Goal: Check status: Check status

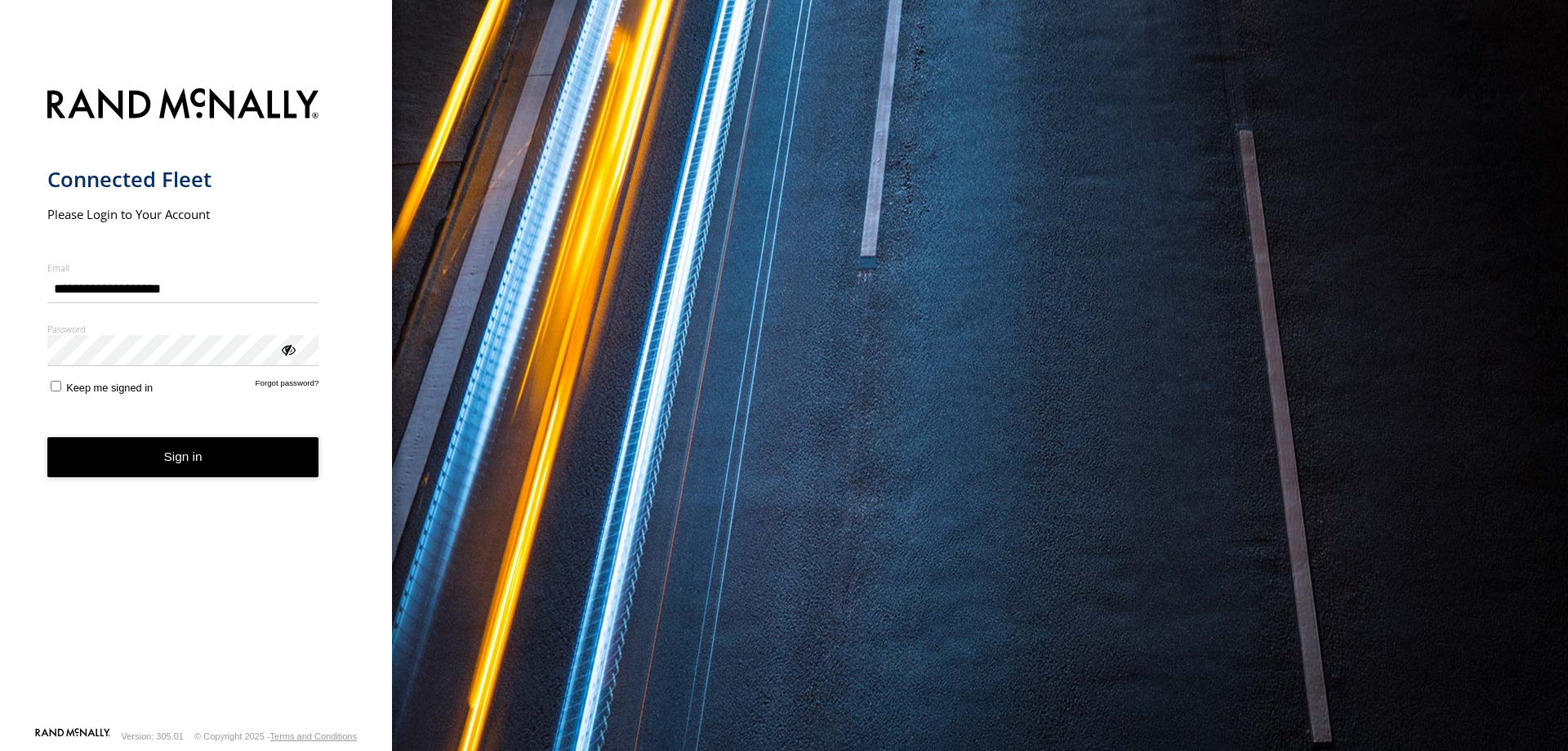
click at [135, 466] on button "Sign in" at bounding box center [183, 457] width 272 height 40
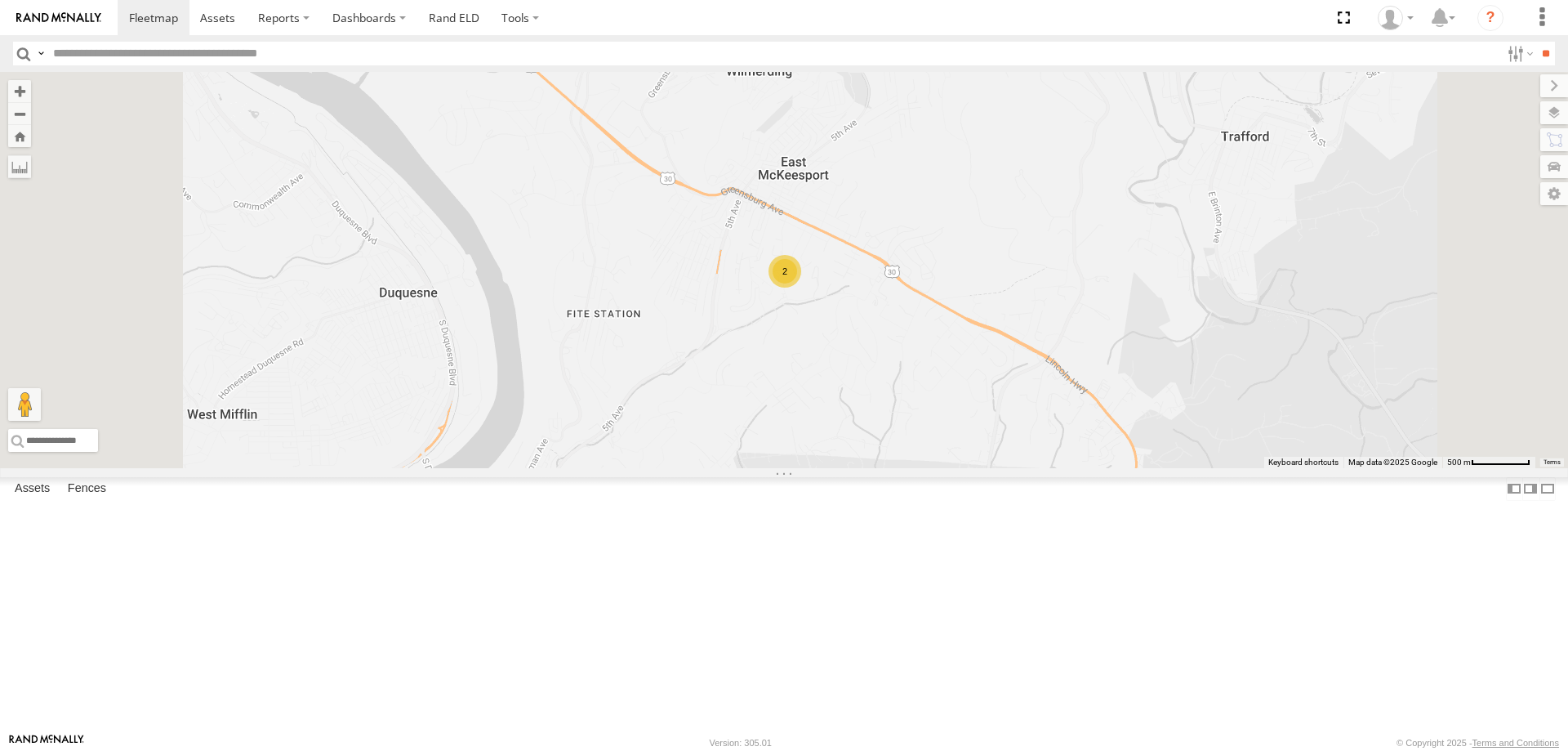
click at [0, 0] on div at bounding box center [0, 0] width 0 height 0
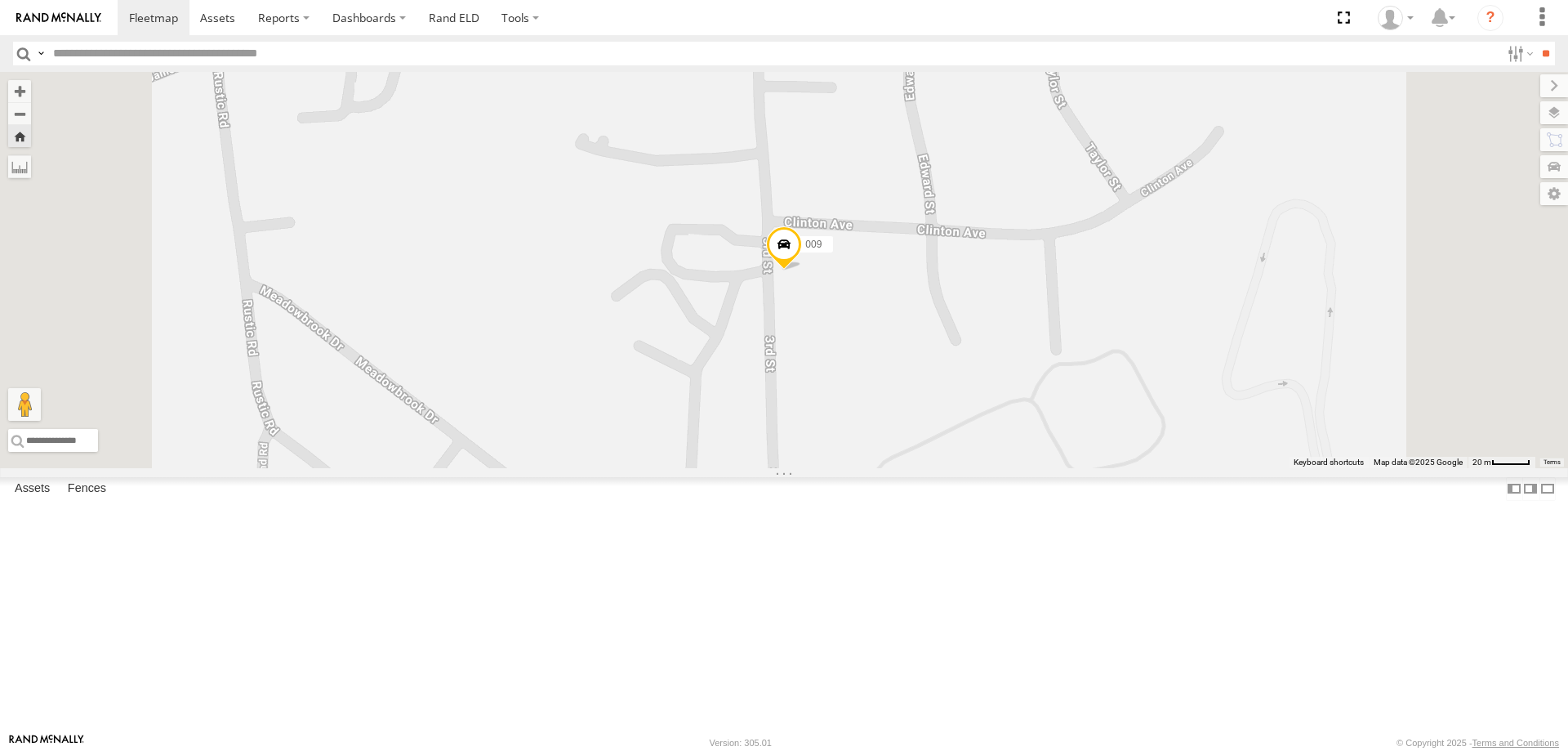
click at [802, 270] on span at bounding box center [784, 248] width 36 height 44
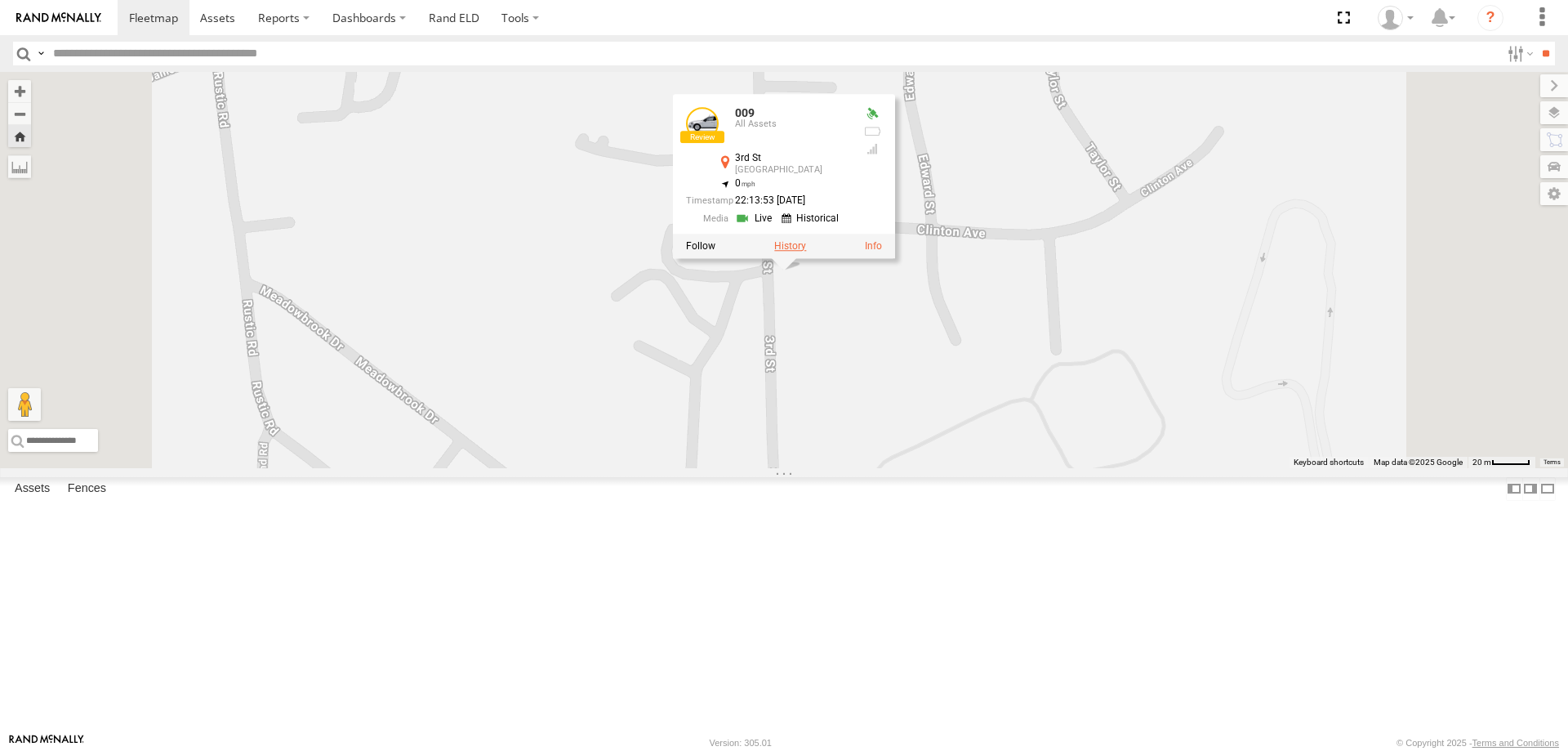
click at [806, 251] on label at bounding box center [790, 246] width 32 height 11
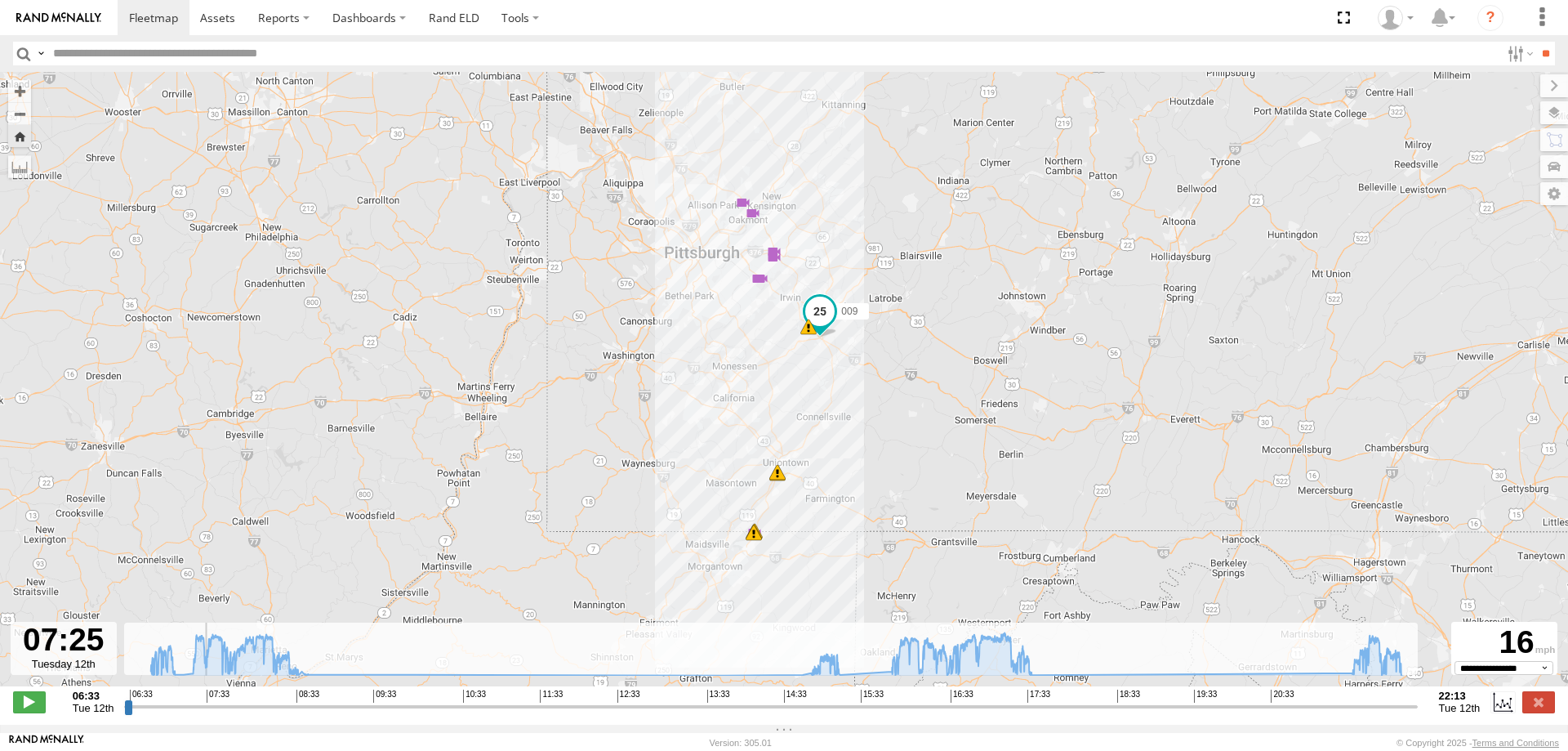
drag, startPoint x: 128, startPoint y: 719, endPoint x: 199, endPoint y: 716, distance: 71.1
click at [199, 714] on input "range" at bounding box center [770, 706] width 1293 height 15
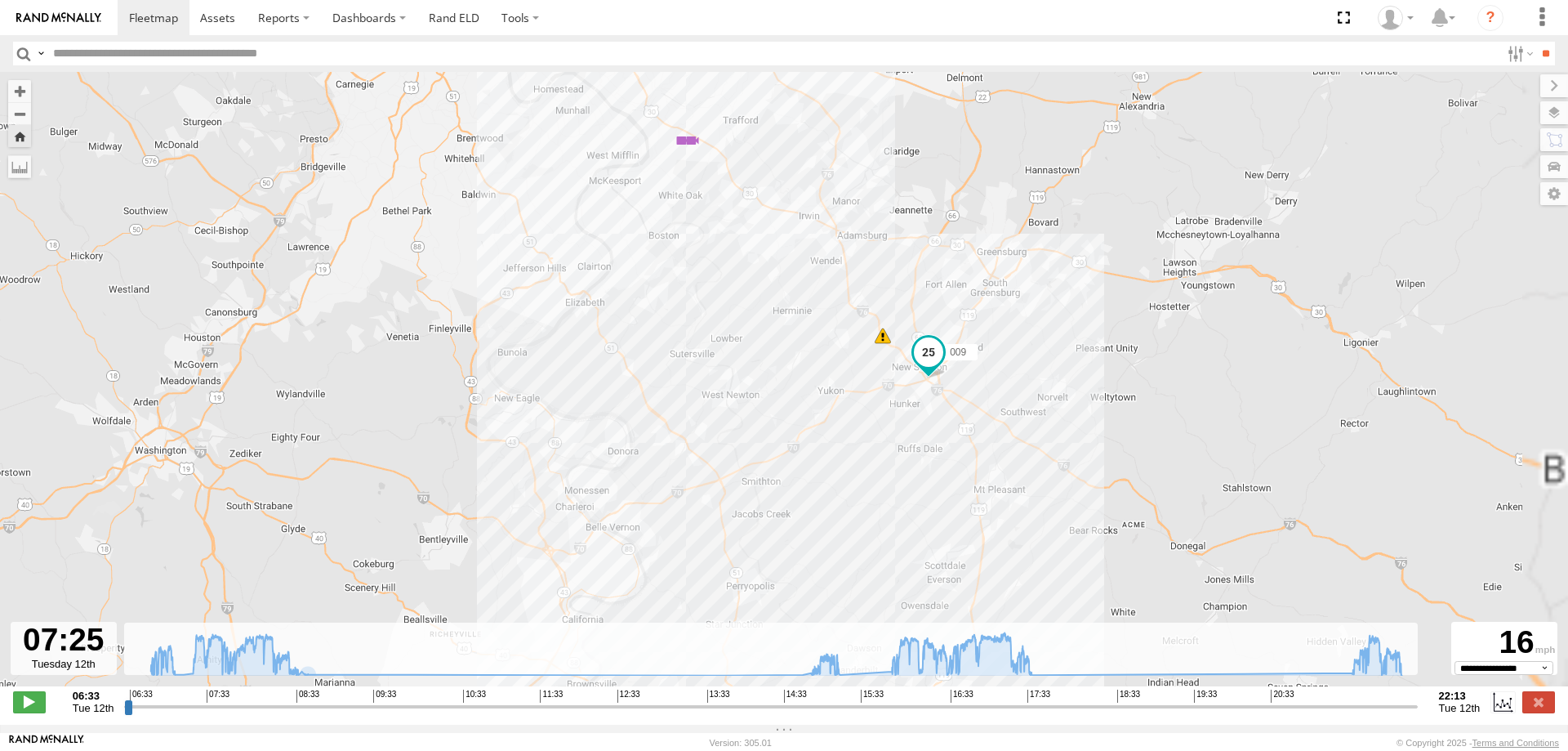
drag, startPoint x: 938, startPoint y: 321, endPoint x: 758, endPoint y: 471, distance: 234.3
click at [739, 482] on div "009 06:44 Tue 06:46 Tue 08:12 Tue 08:12 Tue 08:12 Tue 16:13 Tue 16:15 Tue 17:00…" at bounding box center [784, 387] width 1568 height 632
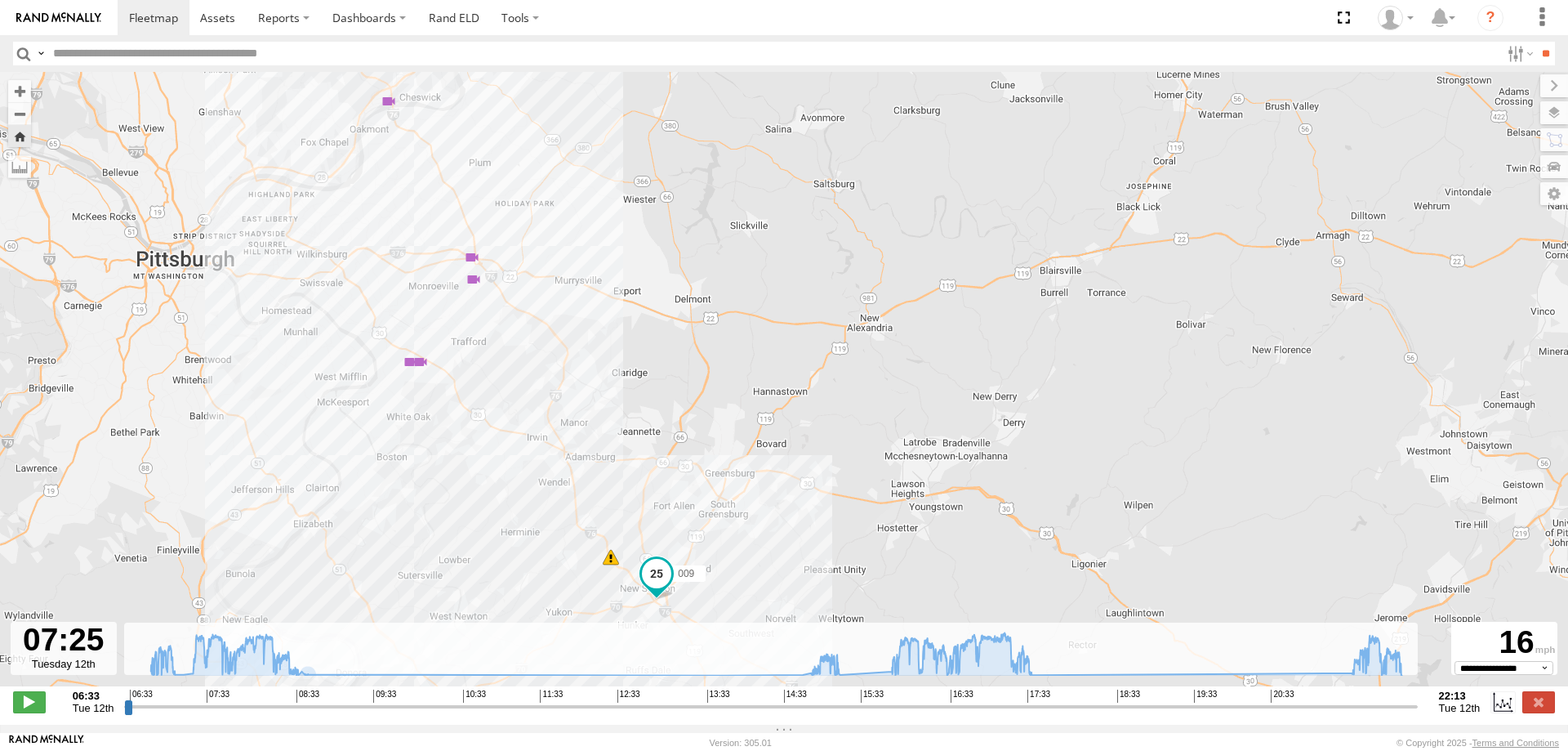
drag, startPoint x: 464, startPoint y: 318, endPoint x: 542, endPoint y: 494, distance: 192.5
click at [542, 494] on div "009 06:44 Tue 06:46 Tue 08:12 Tue 08:12 Tue 08:12 Tue 16:13 Tue 16:15 Tue 17:00…" at bounding box center [784, 387] width 1568 height 632
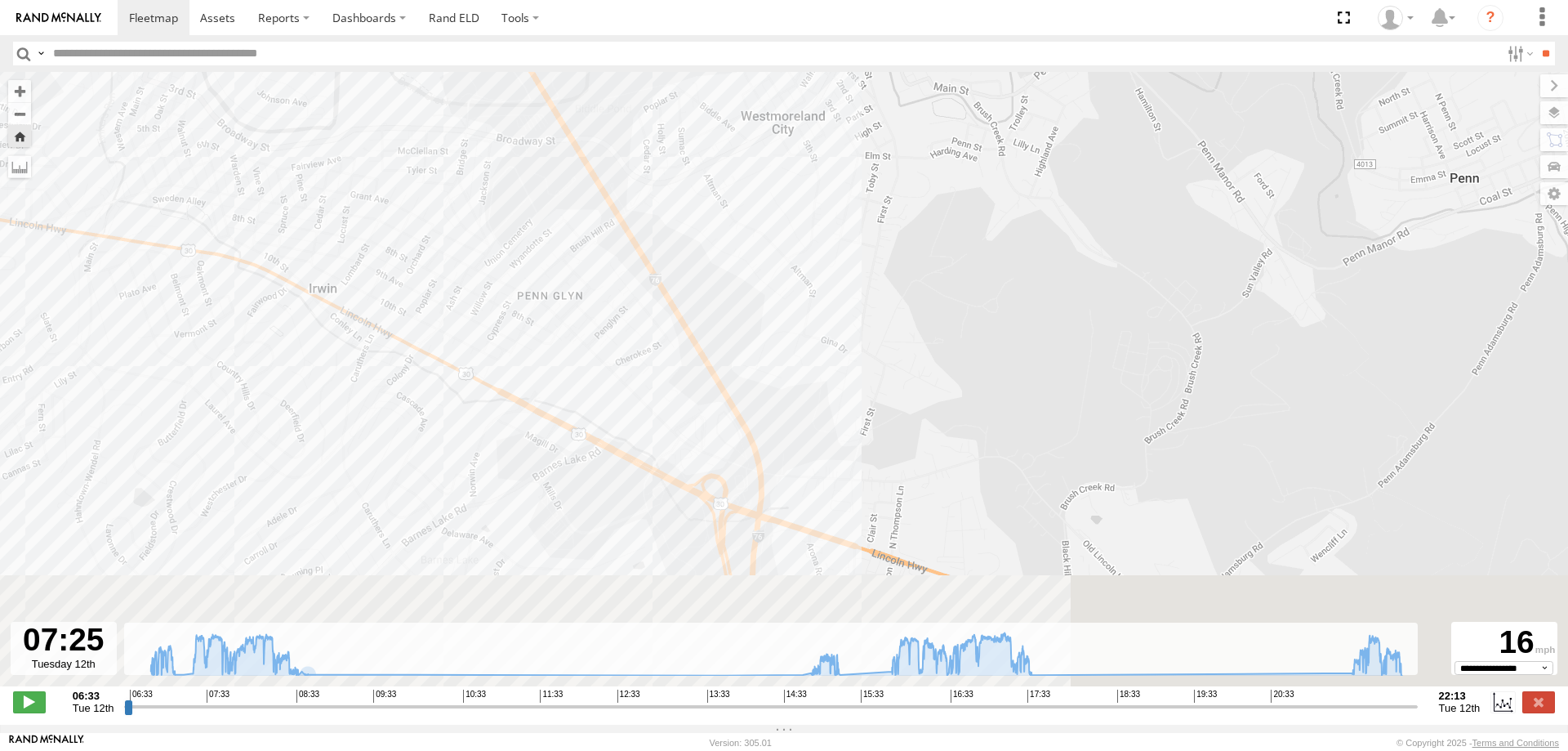
drag, startPoint x: 617, startPoint y: 546, endPoint x: 619, endPoint y: 214, distance: 332.0
click at [619, 214] on div "009 06:44 Tue 06:46 Tue 08:12 Tue 08:12 Tue 08:12 Tue 16:13 Tue 16:15 Tue 17:00…" at bounding box center [784, 387] width 1568 height 632
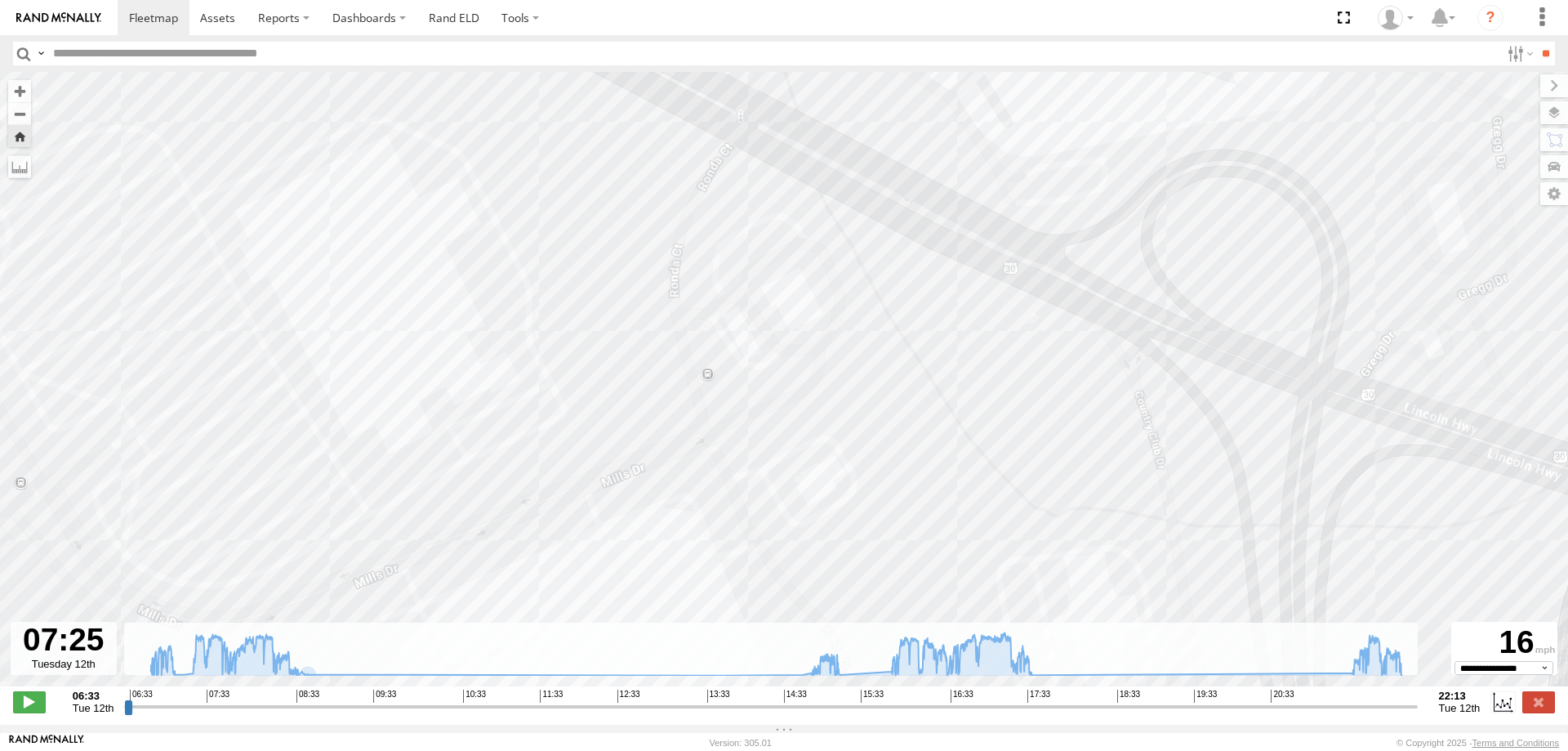
drag, startPoint x: 730, startPoint y: 324, endPoint x: 700, endPoint y: 453, distance: 132.4
click at [700, 453] on div "009 06:44 Tue 06:46 Tue 08:12 Tue 08:12 Tue 08:12 Tue 16:13 Tue 16:15 Tue 17:00…" at bounding box center [784, 387] width 1568 height 632
click at [205, 714] on input "range" at bounding box center [770, 706] width 1293 height 15
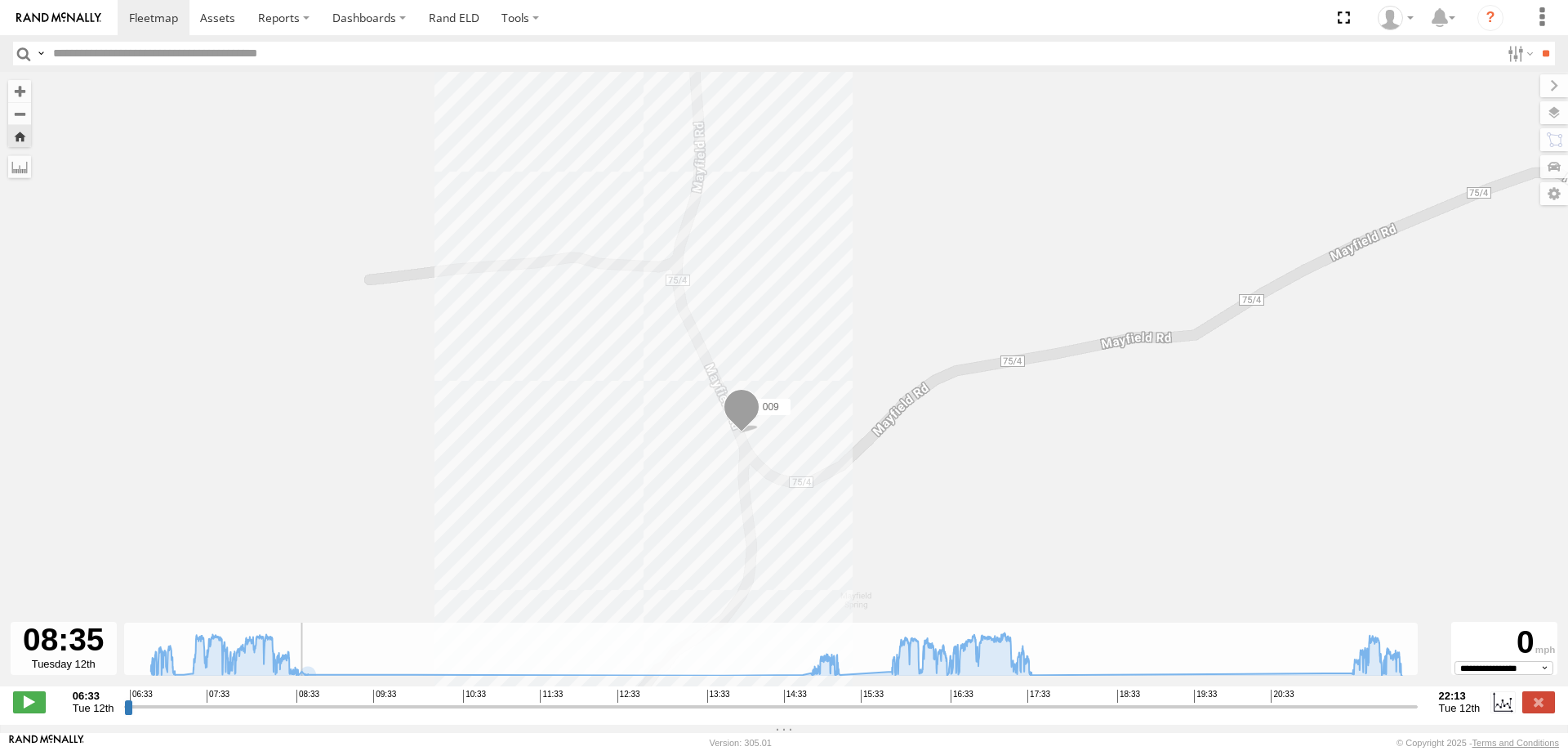
drag, startPoint x: 205, startPoint y: 721, endPoint x: 295, endPoint y: 697, distance: 93.1
click at [295, 698] on input "range" at bounding box center [770, 706] width 1293 height 15
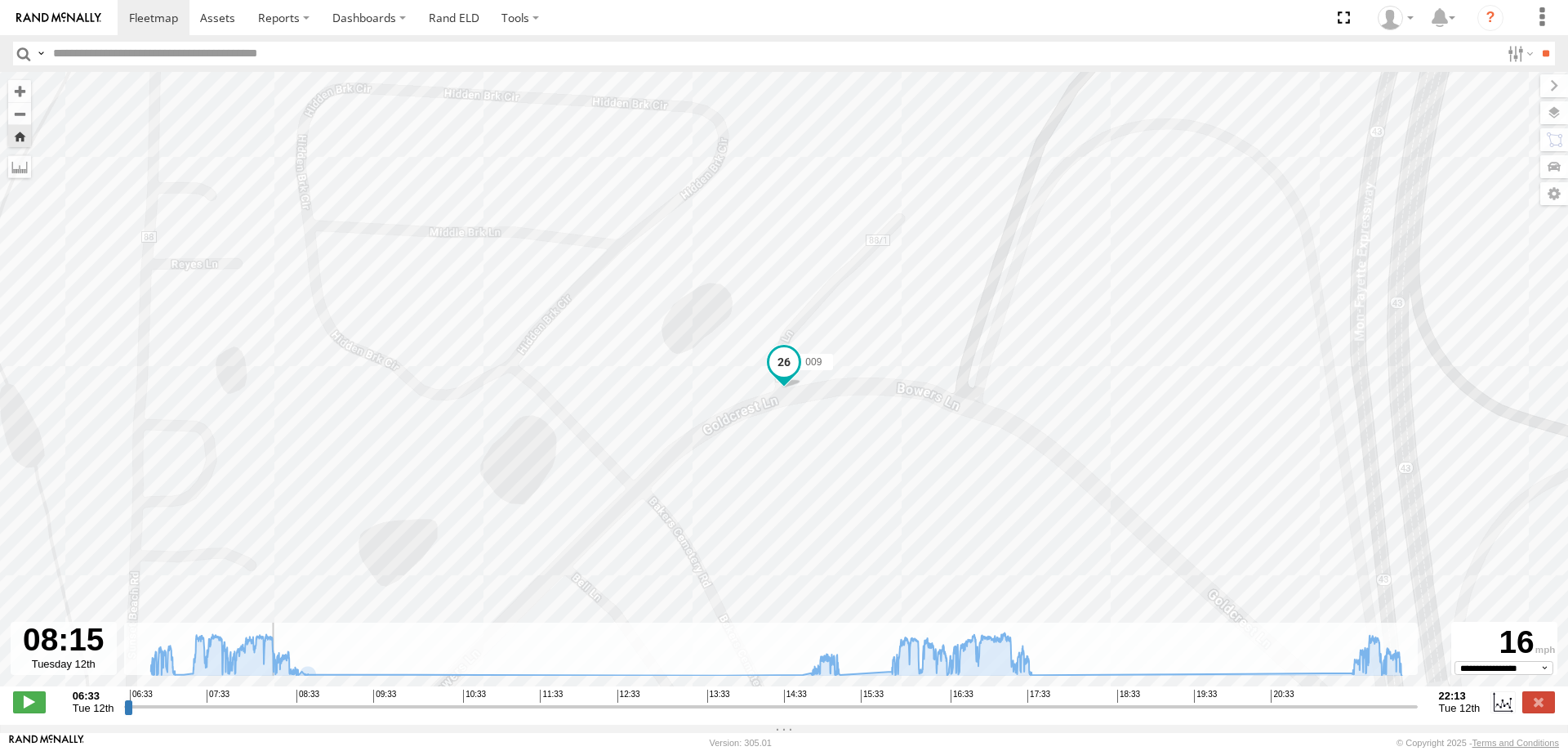
click at [267, 712] on input "range" at bounding box center [770, 706] width 1293 height 15
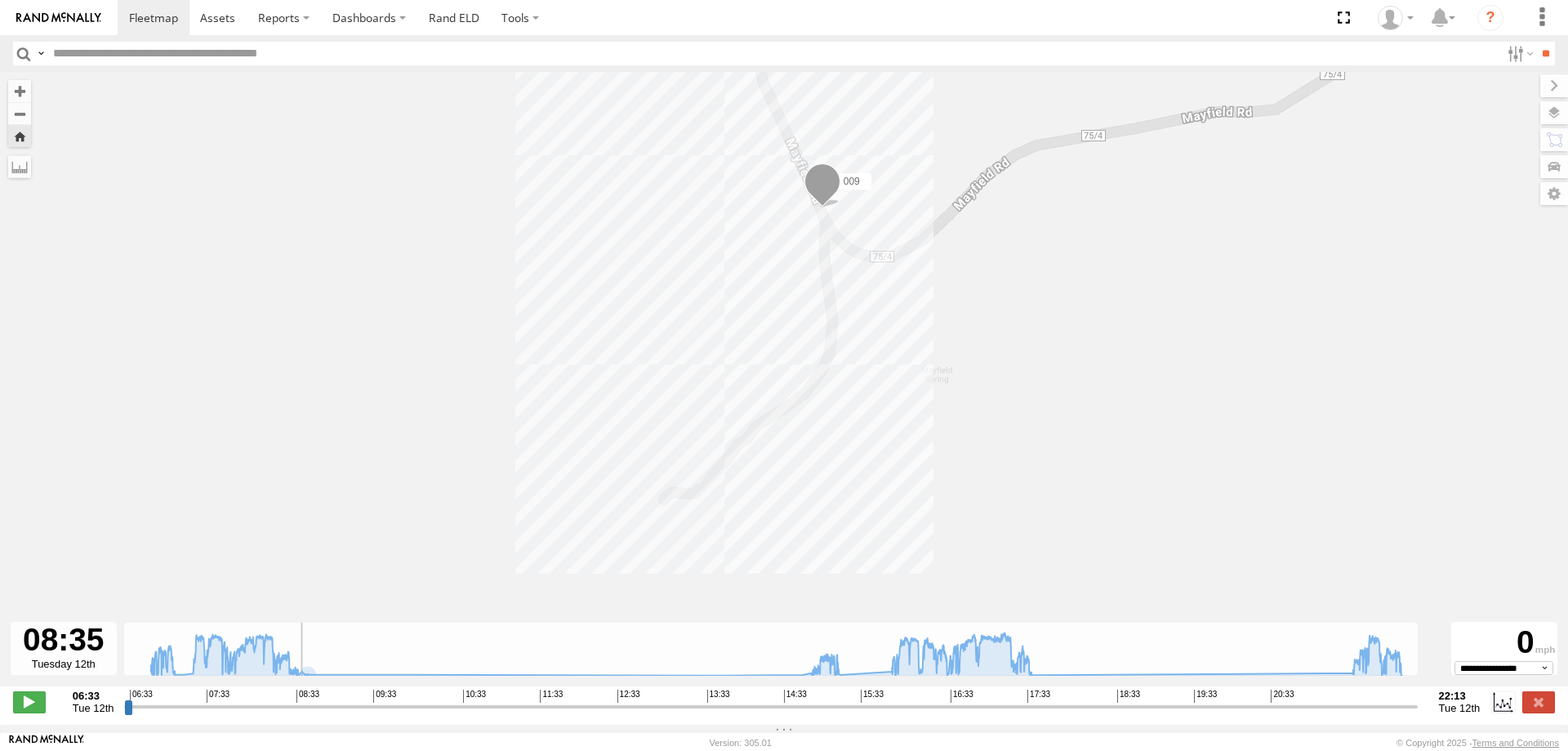
drag, startPoint x: 267, startPoint y: 712, endPoint x: 294, endPoint y: 711, distance: 27.0
type input "**********"
click at [294, 711] on input "range" at bounding box center [770, 706] width 1293 height 15
